Goal: Task Accomplishment & Management: Use online tool/utility

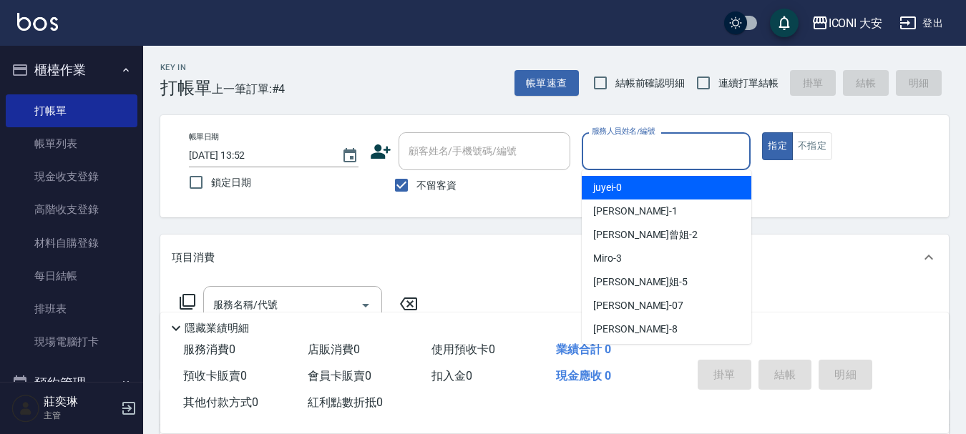
click at [659, 154] on input "服務人員姓名/編號" at bounding box center [666, 151] width 157 height 25
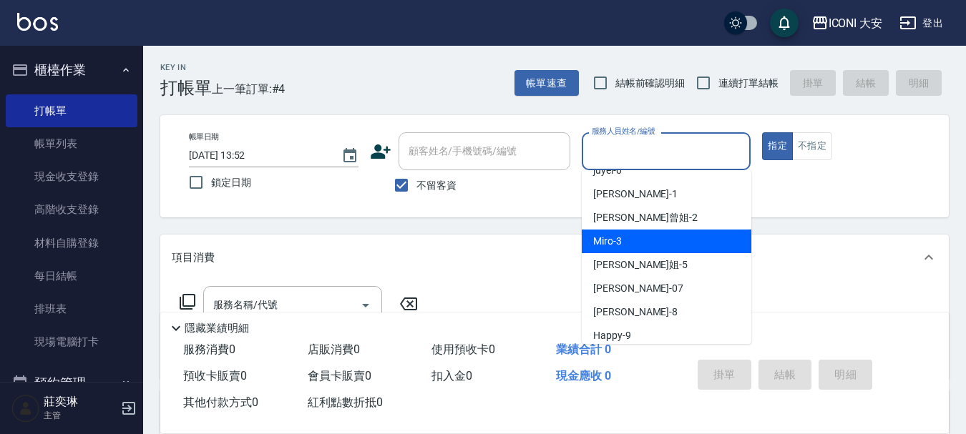
scroll to position [26, 0]
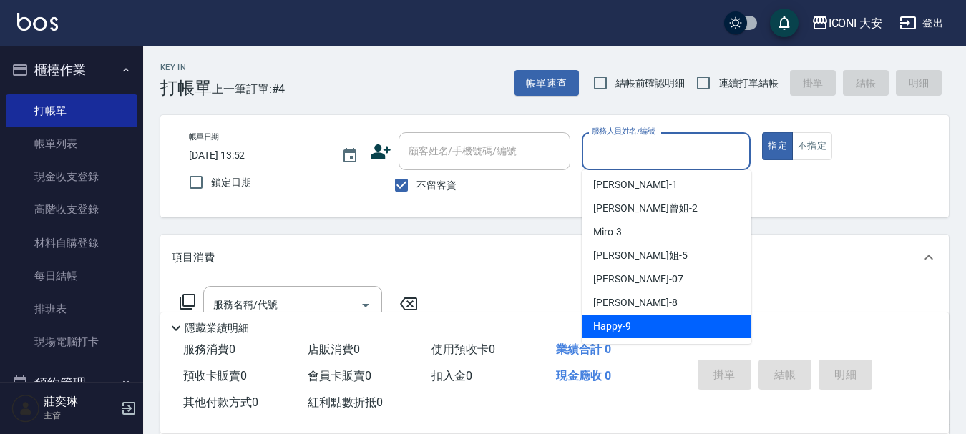
click at [618, 318] on div "Happy -9" at bounding box center [666, 327] width 170 height 24
type input "Happy-9"
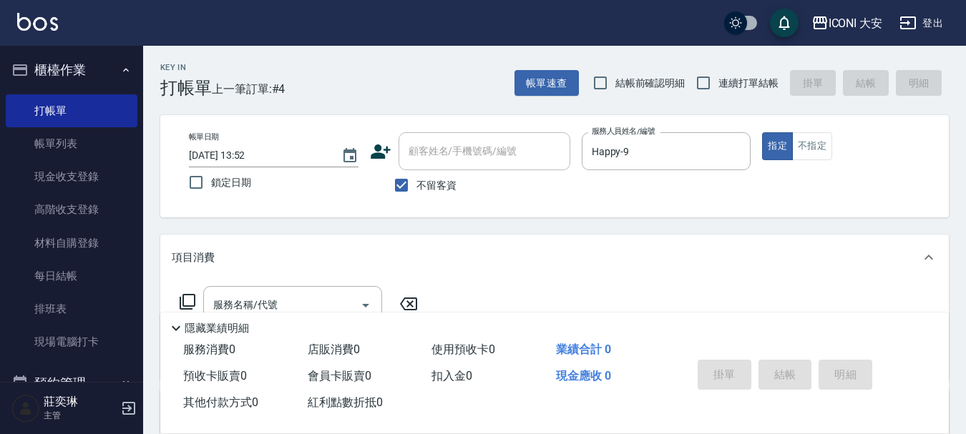
click at [618, 329] on div "隱藏業績明細" at bounding box center [557, 328] width 781 height 17
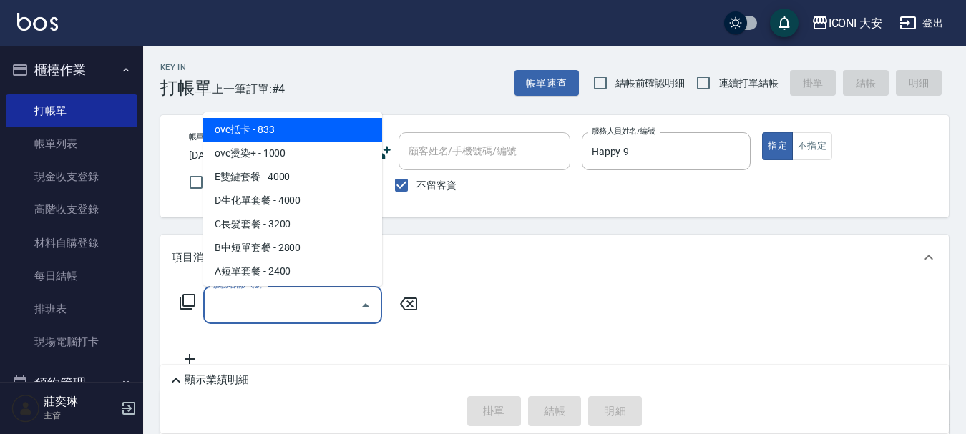
click at [347, 308] on input "服務名稱/代號" at bounding box center [282, 305] width 144 height 25
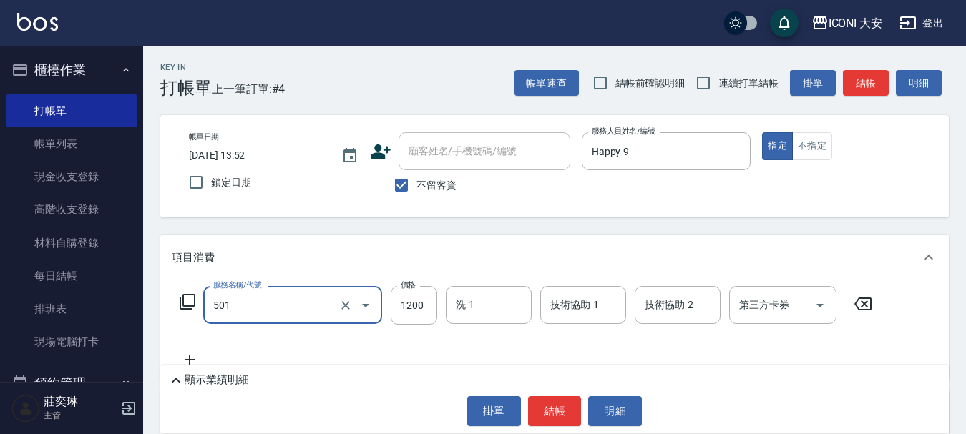
type input "染髮(501)"
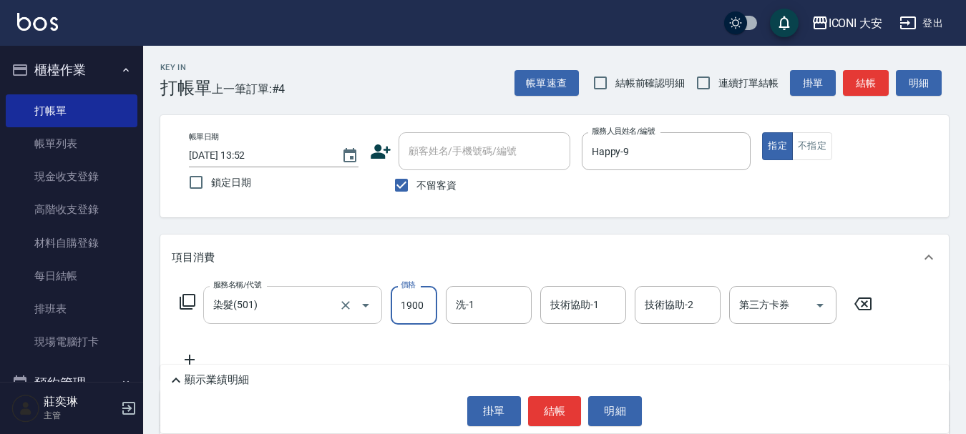
type input "1900"
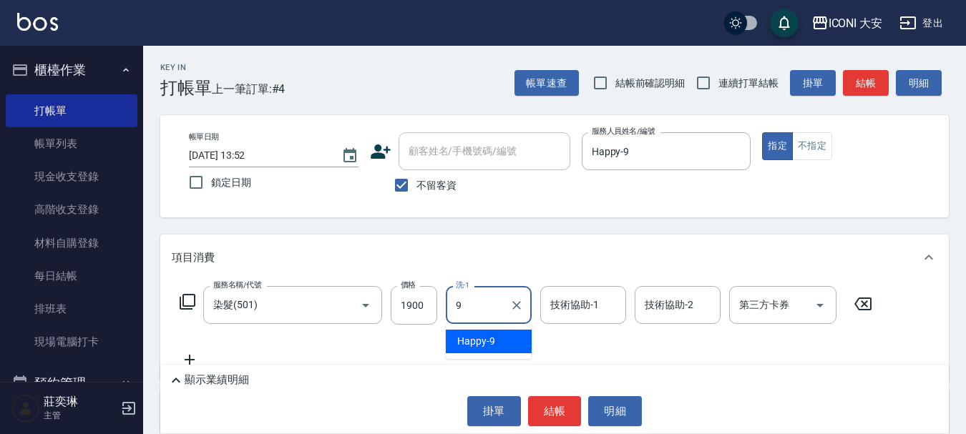
type input "Happy-9"
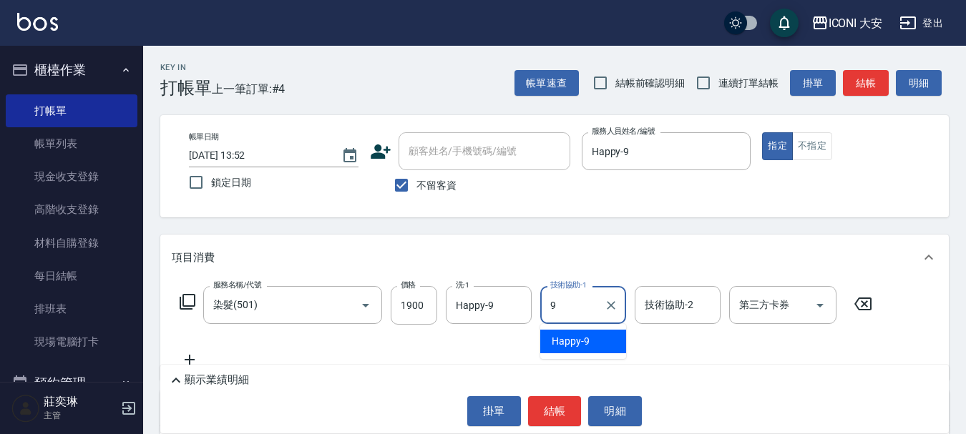
type input "Happy-9"
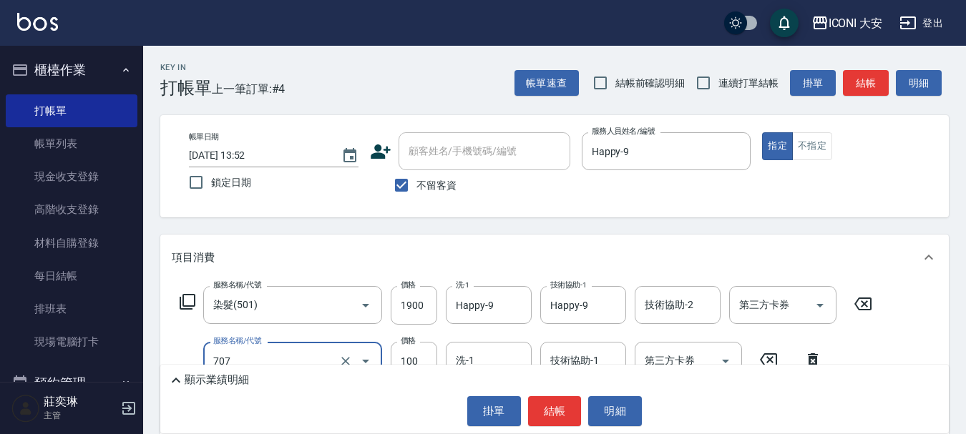
type input "瞬間護髮(707)"
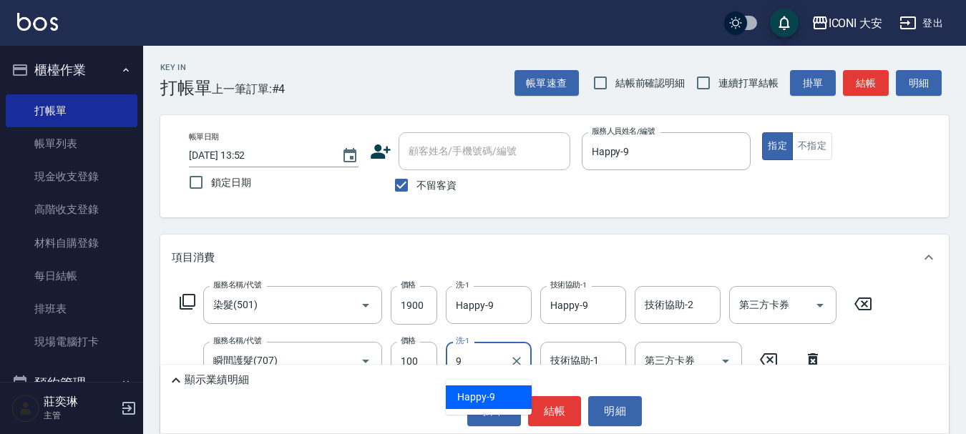
type input "Happy-9"
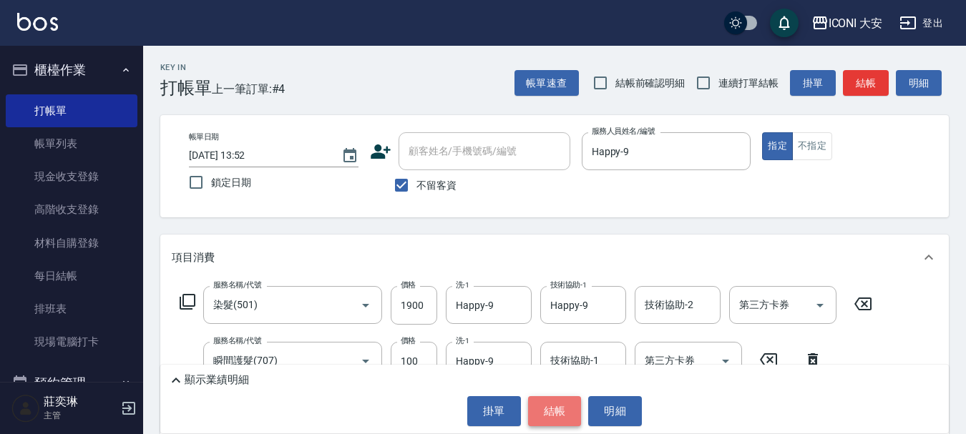
click at [556, 409] on button "結帳" at bounding box center [555, 411] width 54 height 30
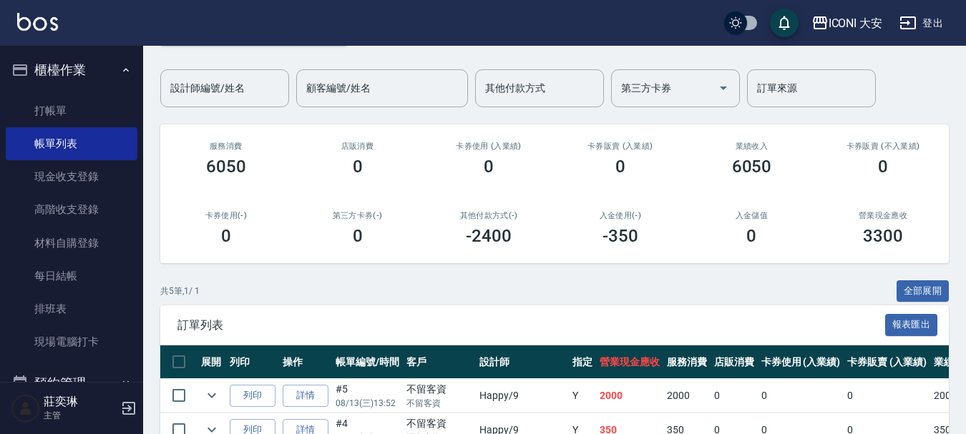
scroll to position [280, 0]
